Goal: Find specific page/section: Find specific page/section

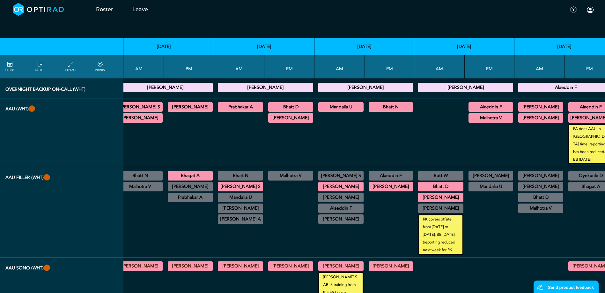
scroll to position [64, 25]
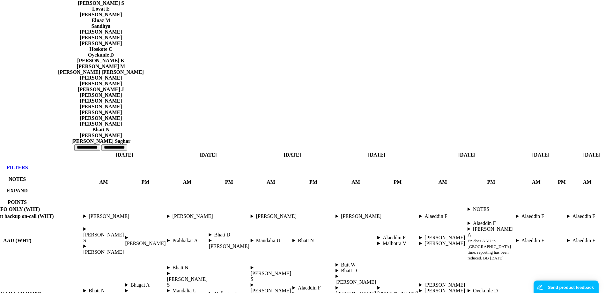
scroll to position [415, 50]
